Goal: Check status: Check status

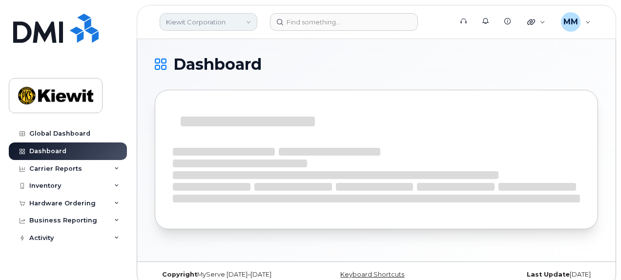
click at [233, 26] on link "Kiewit Corporation" at bounding box center [209, 22] width 98 height 18
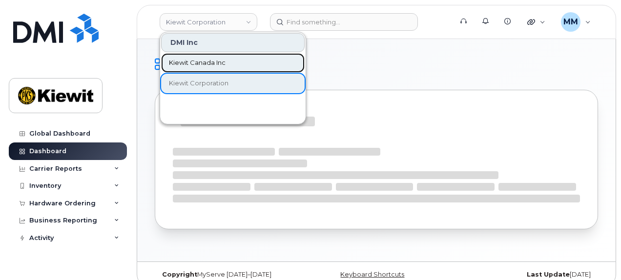
click at [209, 68] on link "Kiewit Canada Inc" at bounding box center [233, 63] width 144 height 20
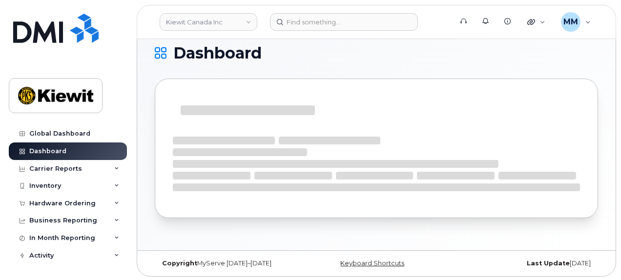
scroll to position [12, 0]
click at [79, 205] on div "Hardware Ordering" at bounding box center [62, 204] width 66 height 8
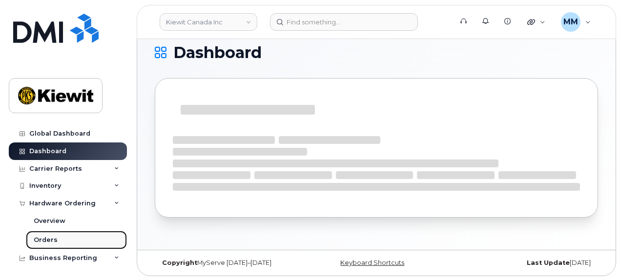
click at [59, 241] on link "Orders" at bounding box center [76, 240] width 101 height 19
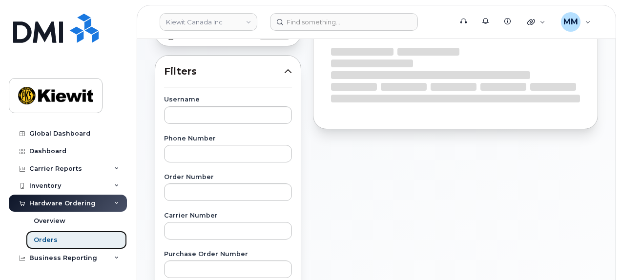
scroll to position [146, 0]
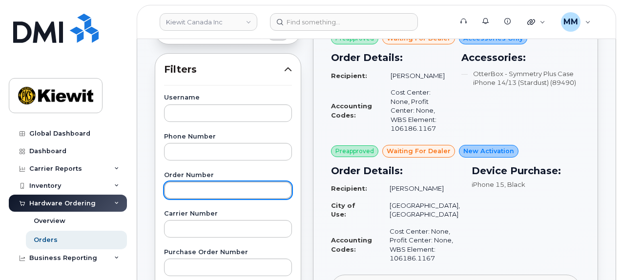
click at [196, 195] on input "text" at bounding box center [228, 191] width 128 height 18
paste input "300792"
type input "300792"
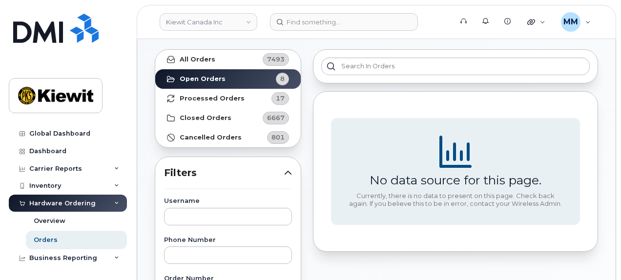
scroll to position [0, 0]
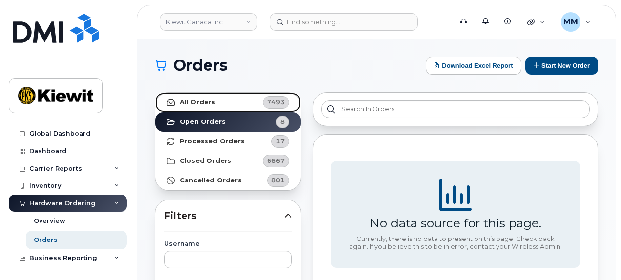
click at [246, 101] on link "All Orders 7493" at bounding box center [227, 103] width 145 height 20
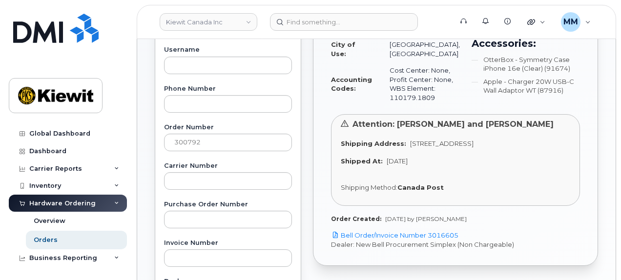
scroll to position [195, 0]
drag, startPoint x: 620, startPoint y: 156, endPoint x: 618, endPoint y: 145, distance: 10.9
click at [618, 145] on body "Kiewit Canada Inc Support Alerts Knowledge Base Quicklinks Suspend / Cancel Dev…" at bounding box center [310, 212] width 621 height 815
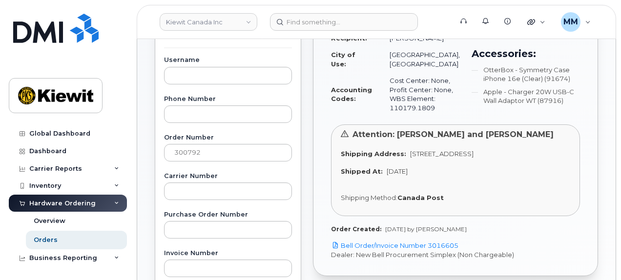
scroll to position [175, 0]
